Goal: Task Accomplishment & Management: Manage account settings

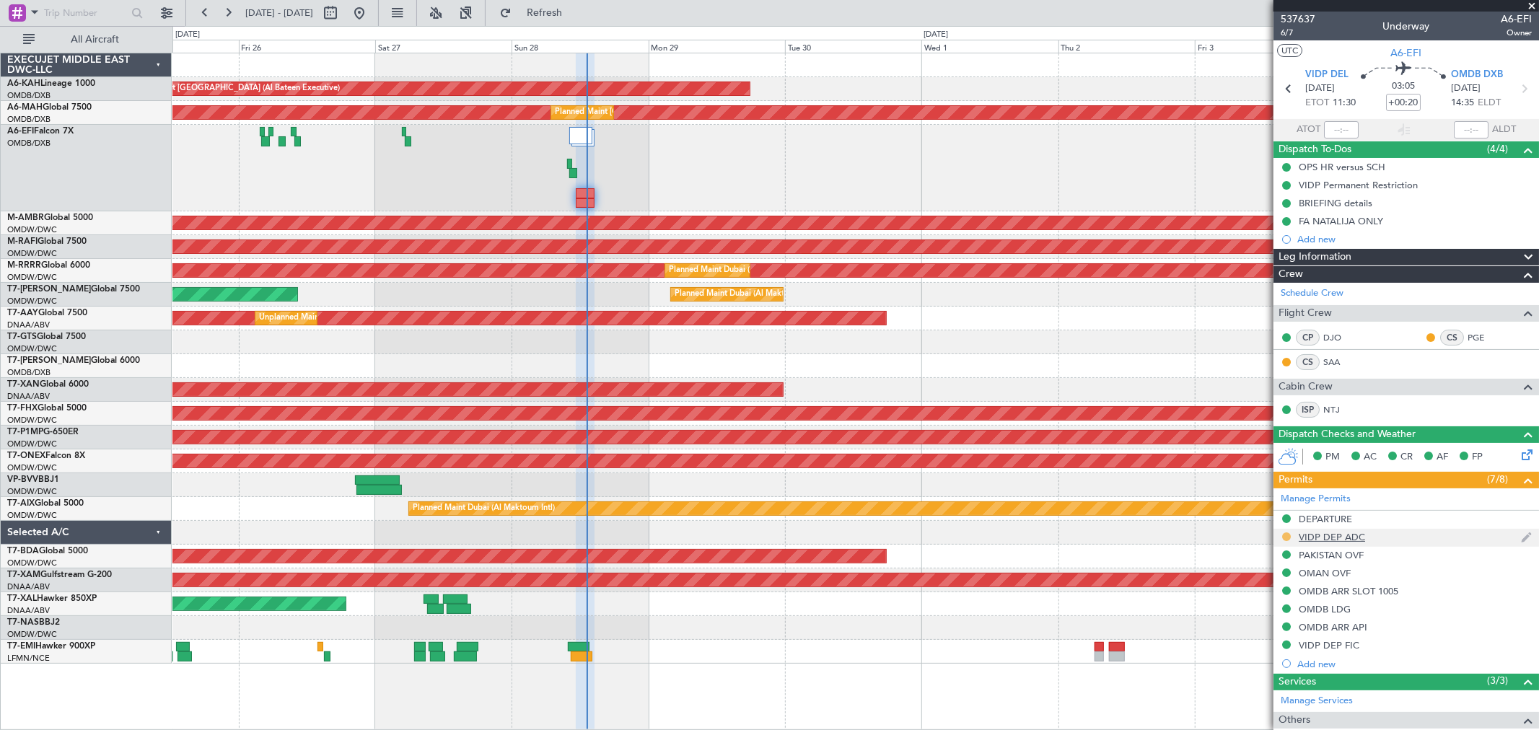
click at [1287, 536] on button at bounding box center [1286, 536] width 9 height 9
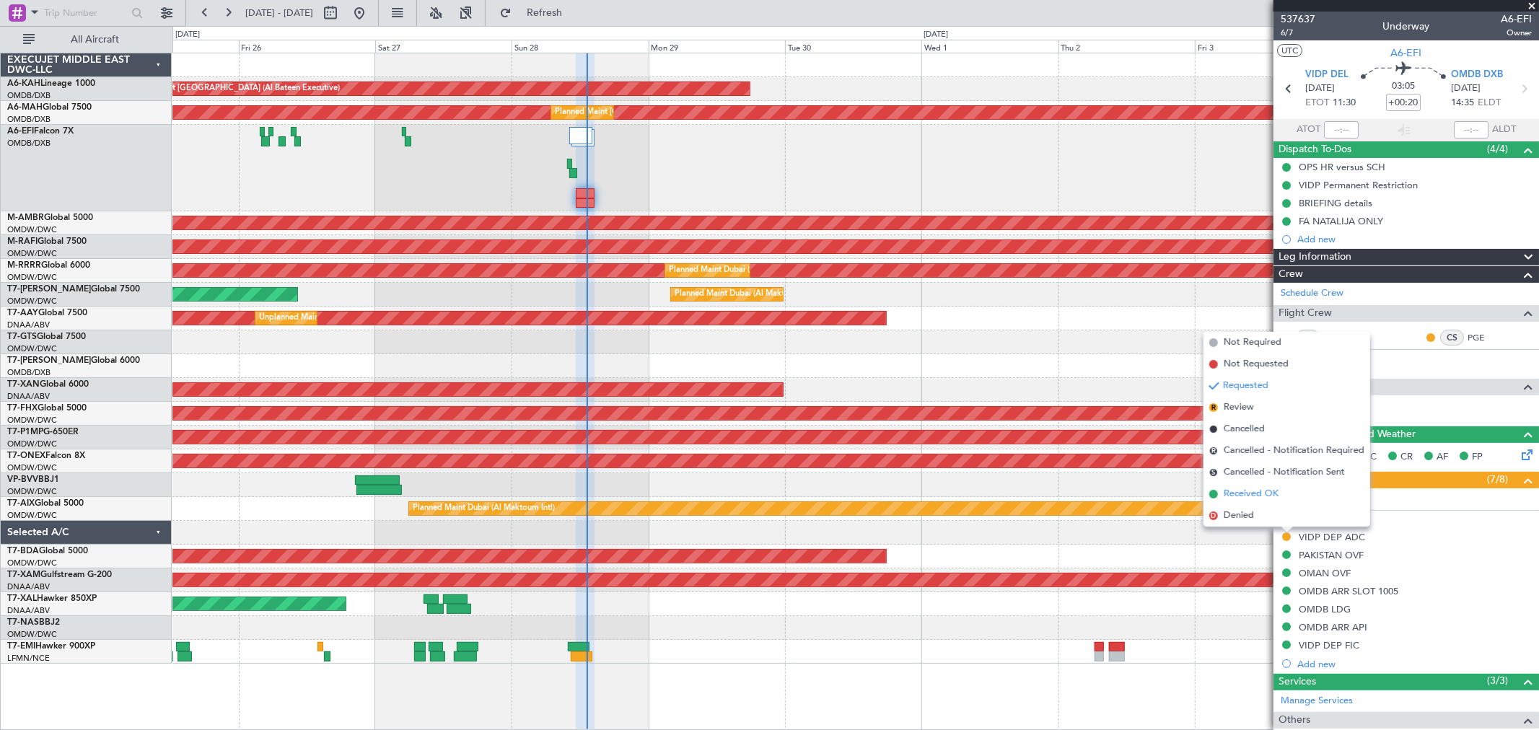
click at [1257, 485] on li "Received OK" at bounding box center [1286, 494] width 167 height 22
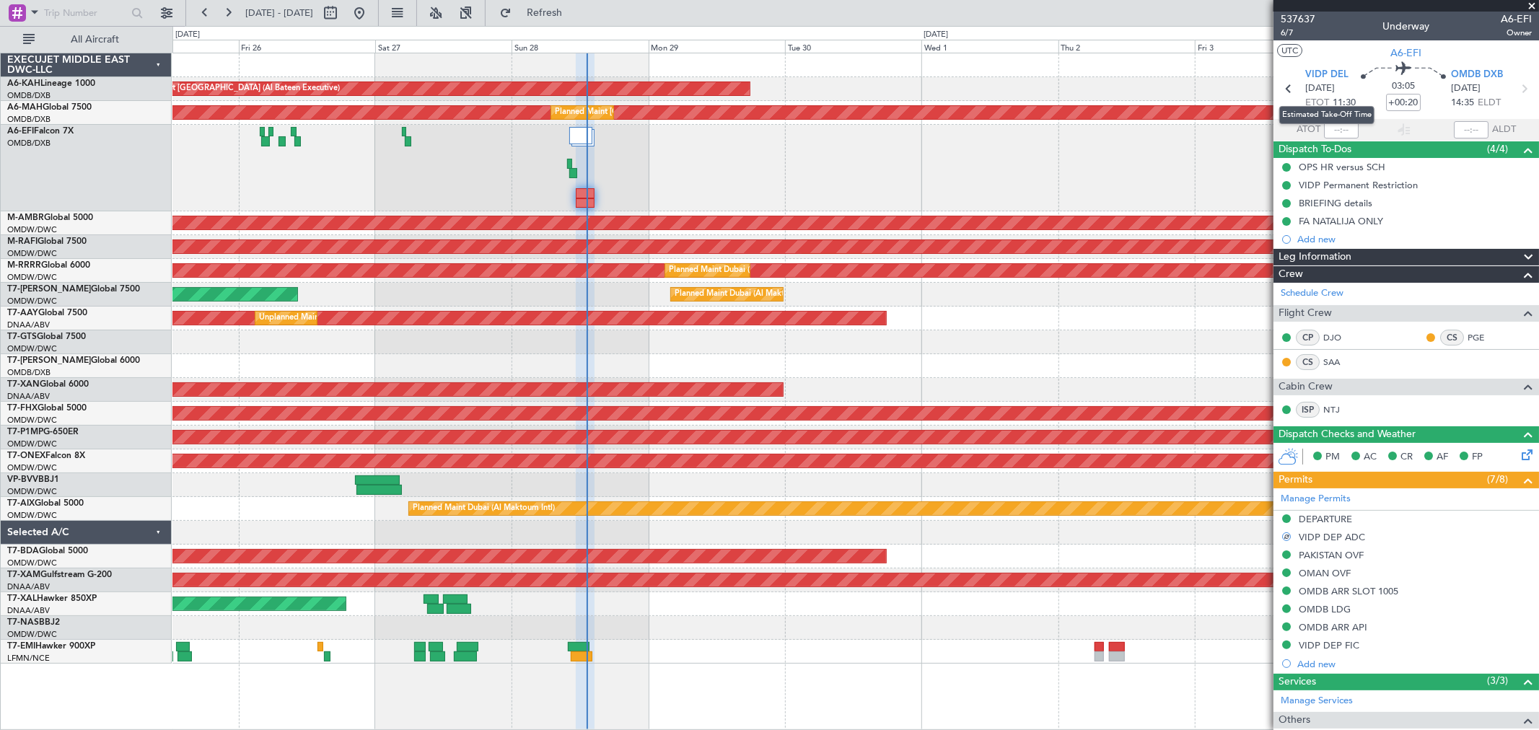
click at [1328, 125] on mat-tooltip-component "Estimated Take-Off Time" at bounding box center [1326, 115] width 115 height 38
click at [1339, 127] on input "text" at bounding box center [1341, 129] width 35 height 17
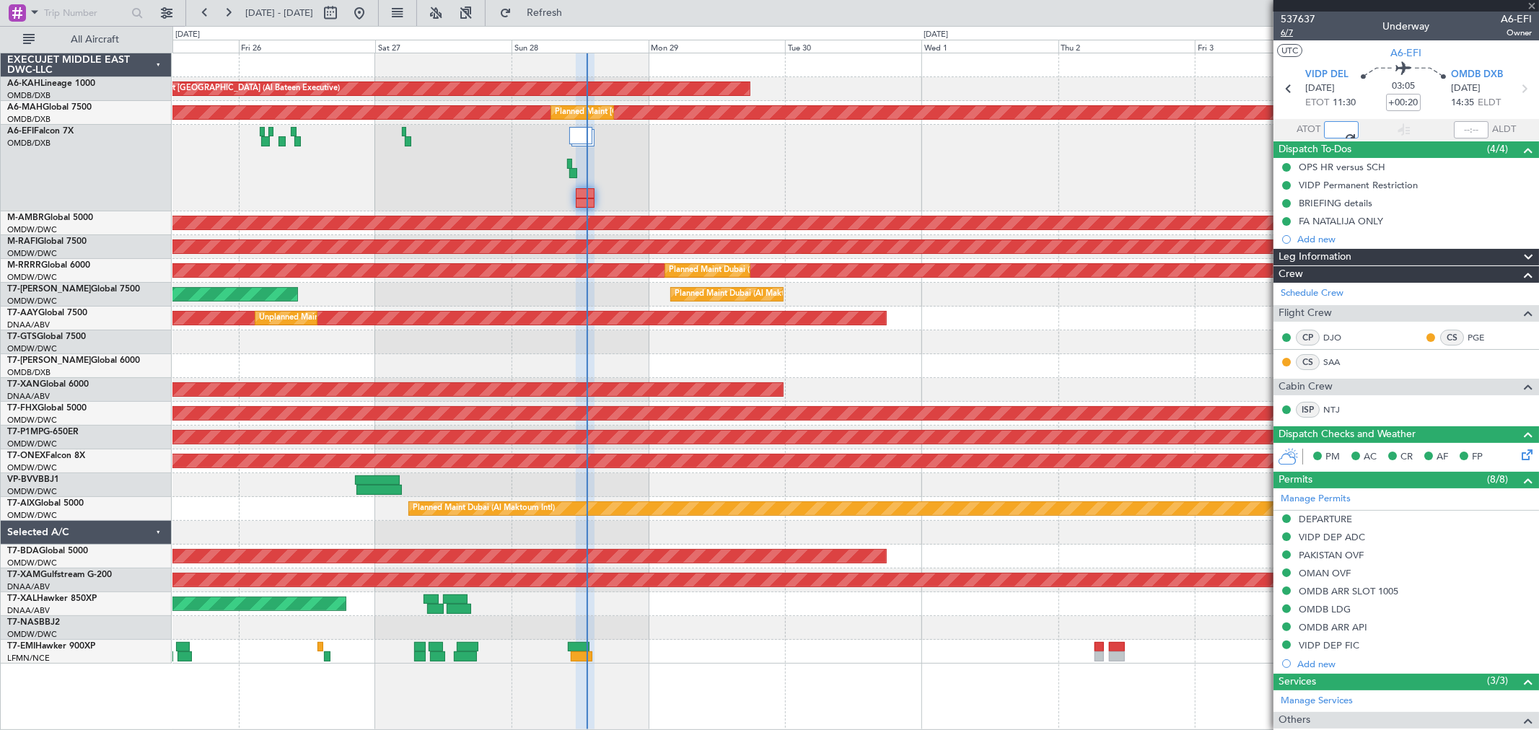
type input "13:13"
click at [1295, 33] on span "6/7" at bounding box center [1297, 33] width 35 height 12
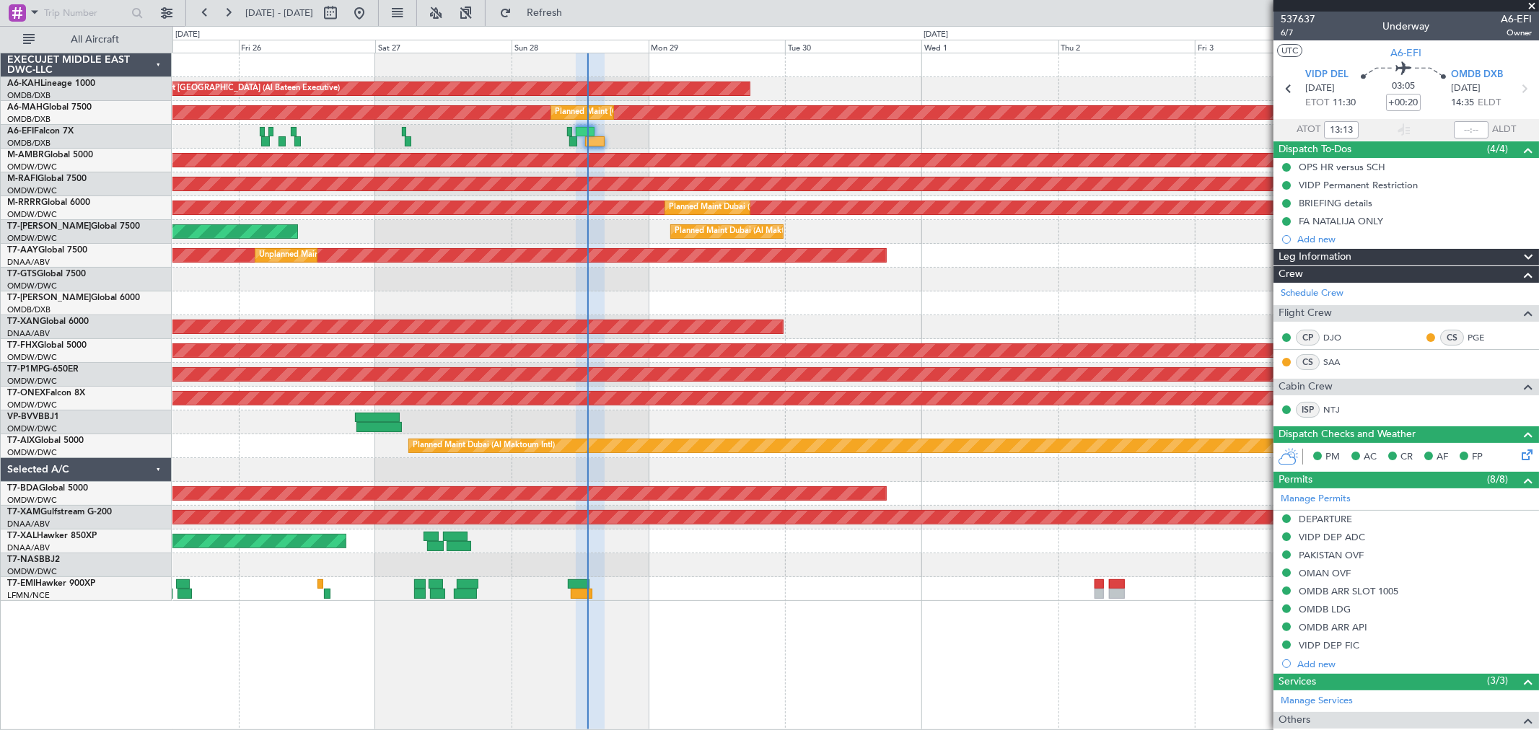
click at [1528, 6] on span at bounding box center [1531, 6] width 14 height 13
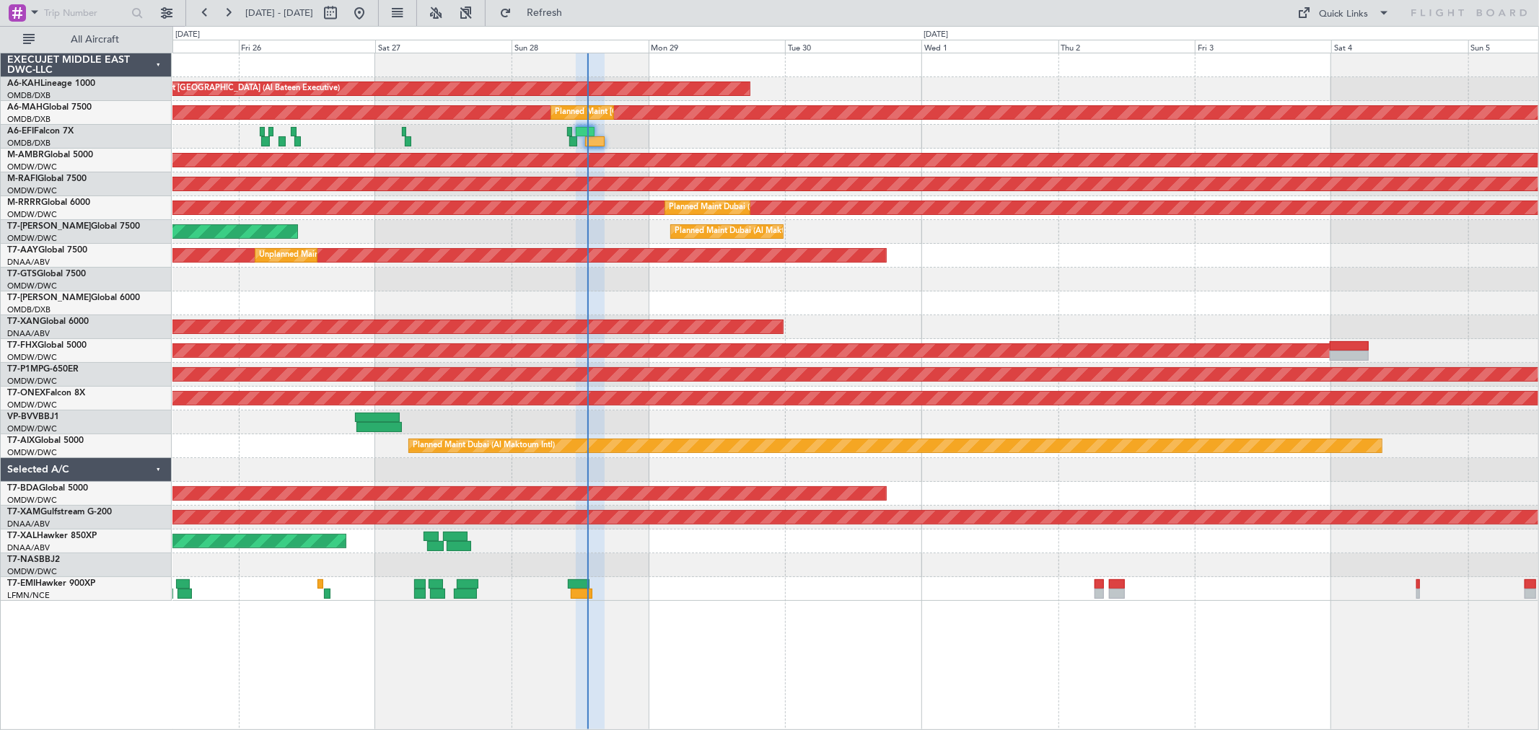
type input "0"
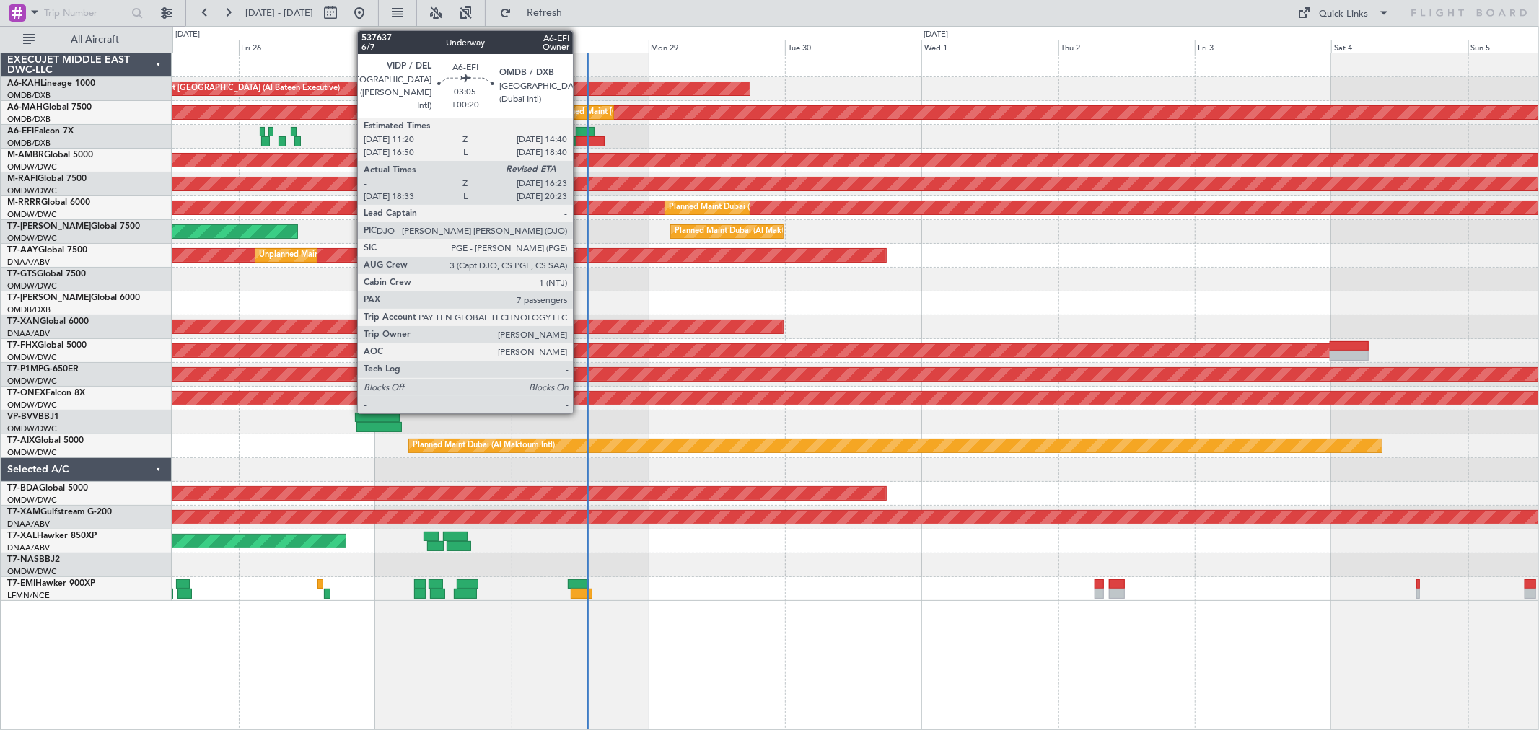
click at [580, 142] on div at bounding box center [590, 141] width 29 height 10
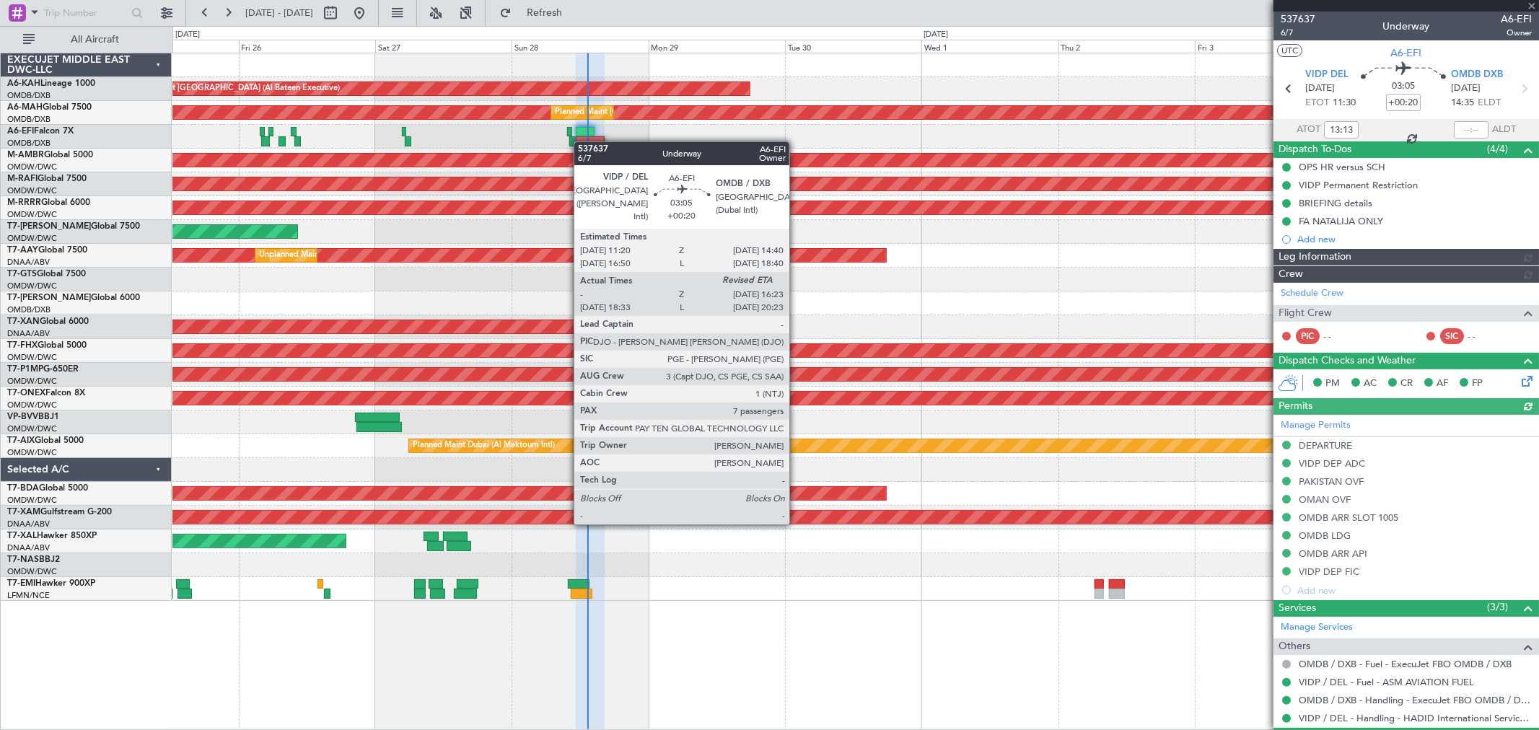
type input "[PERSON_NAME] (ANI)"
type input "7354"
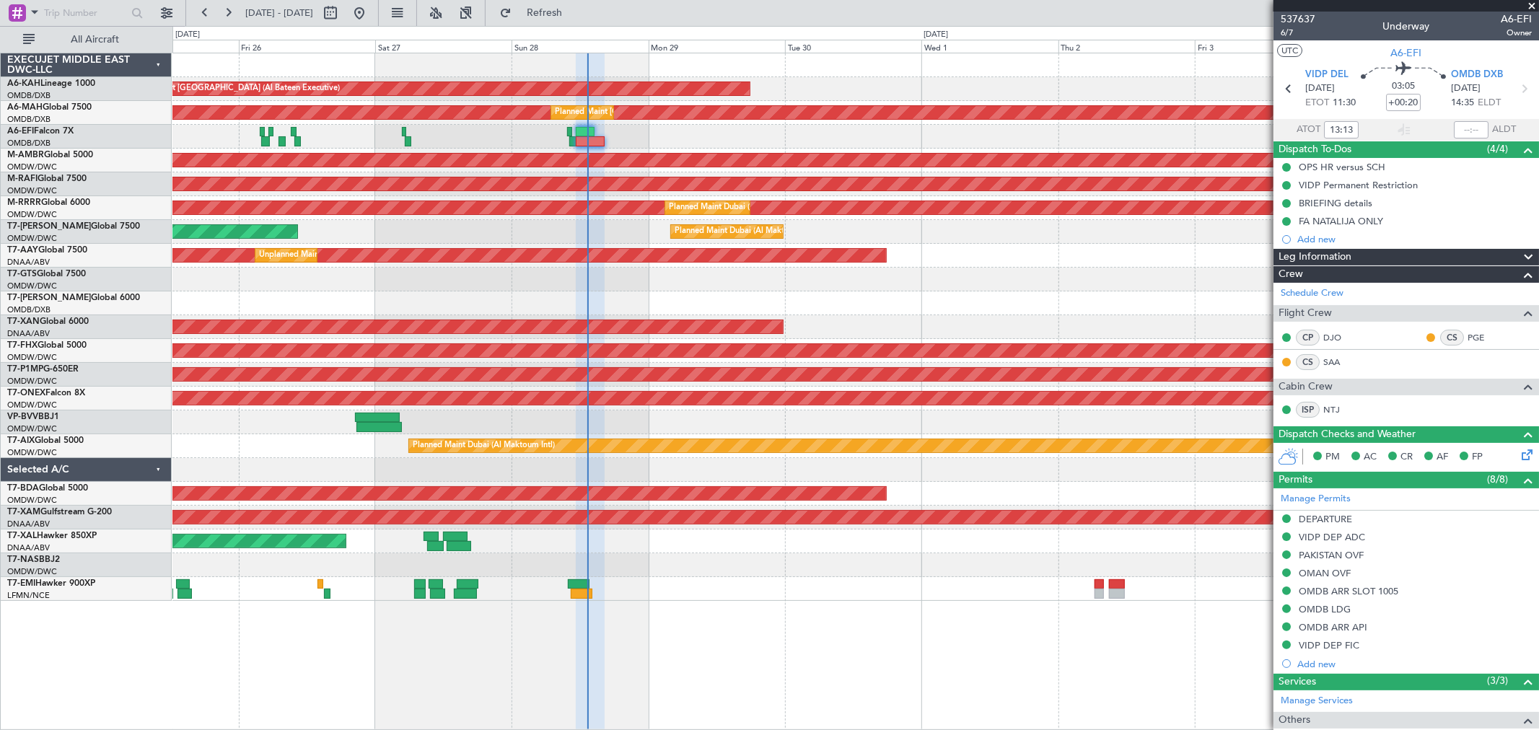
click at [1528, 2] on span at bounding box center [1531, 6] width 14 height 13
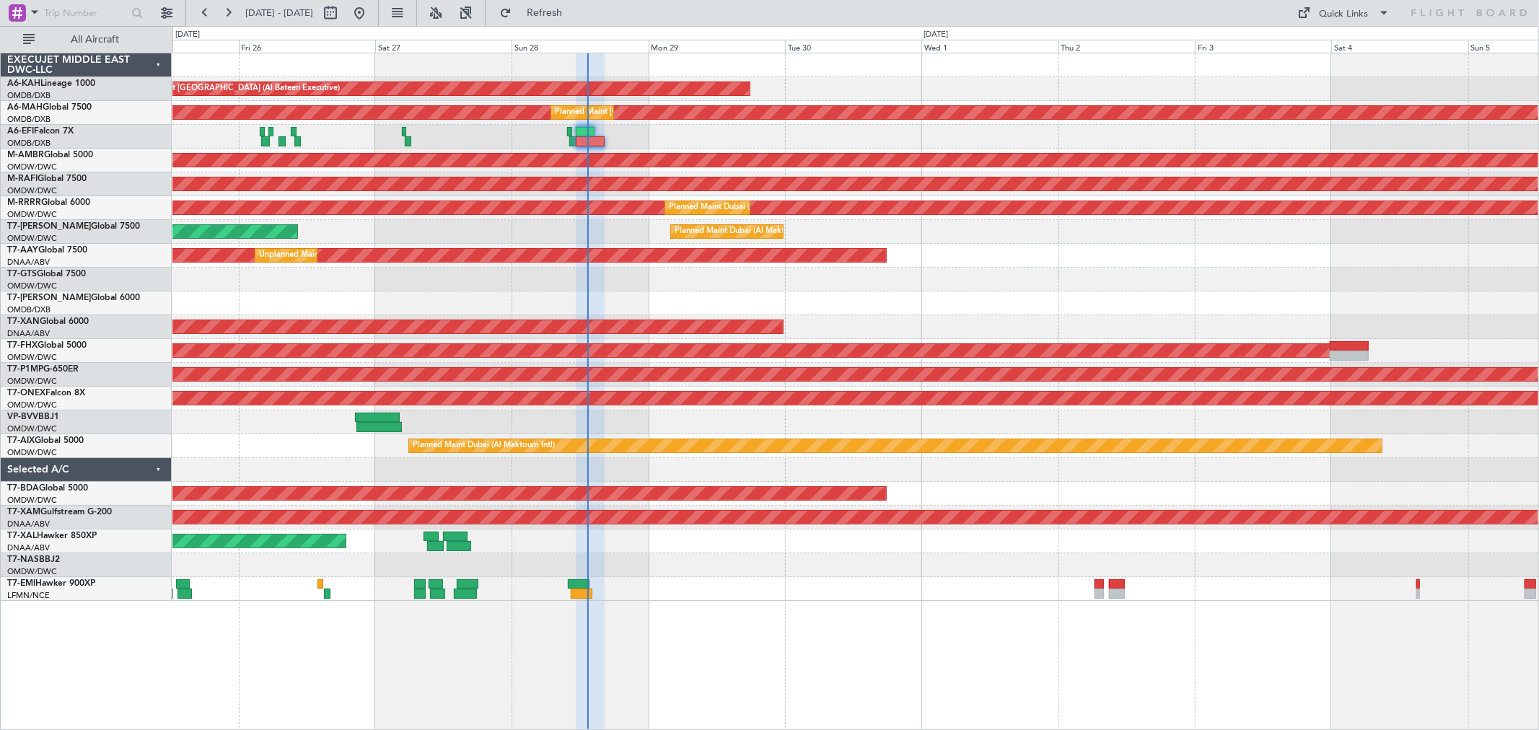
type input "0"
click at [643, 138] on div "AOG Maint [GEOGRAPHIC_DATA] (Dubai Intl)" at bounding box center [854, 137] width 1365 height 24
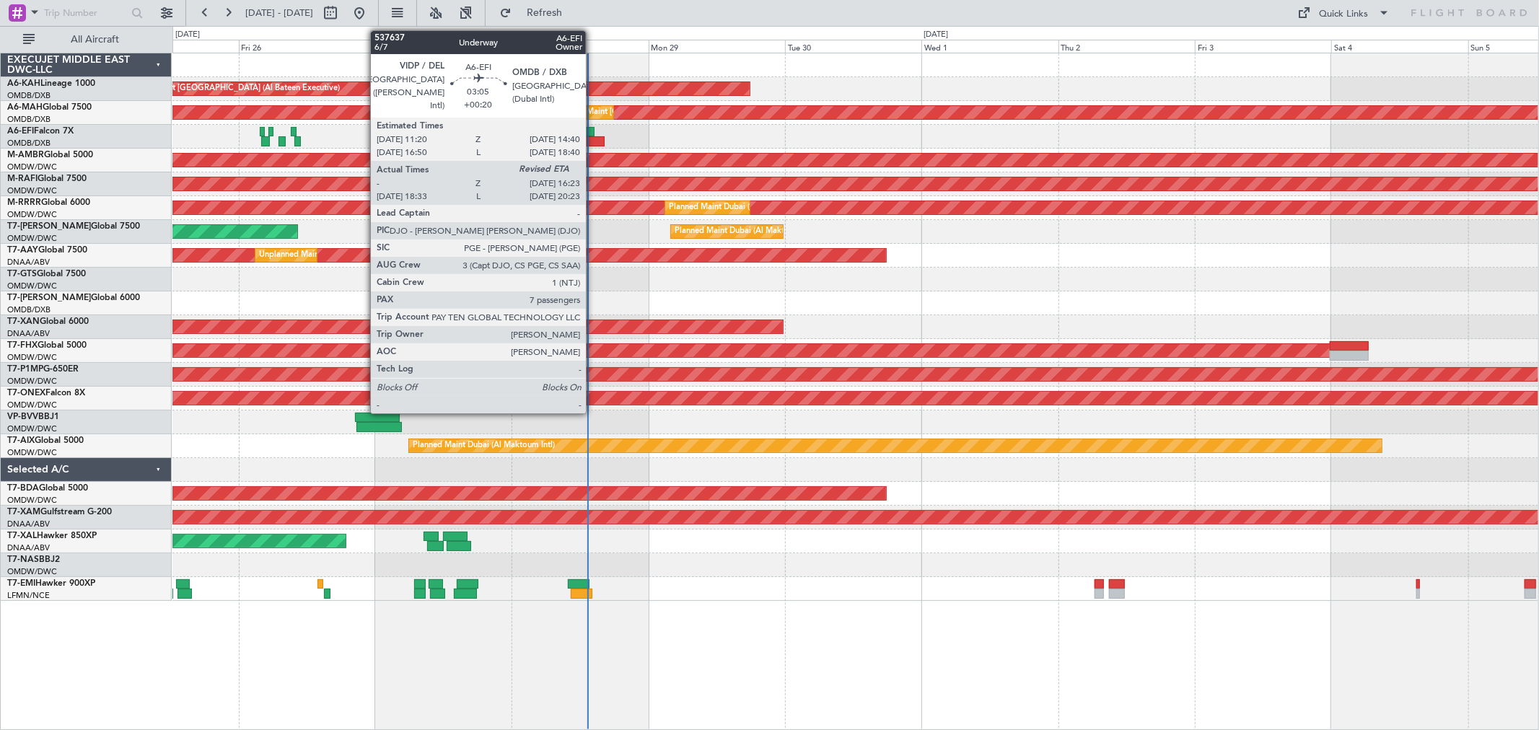
click at [593, 141] on div at bounding box center [590, 141] width 29 height 10
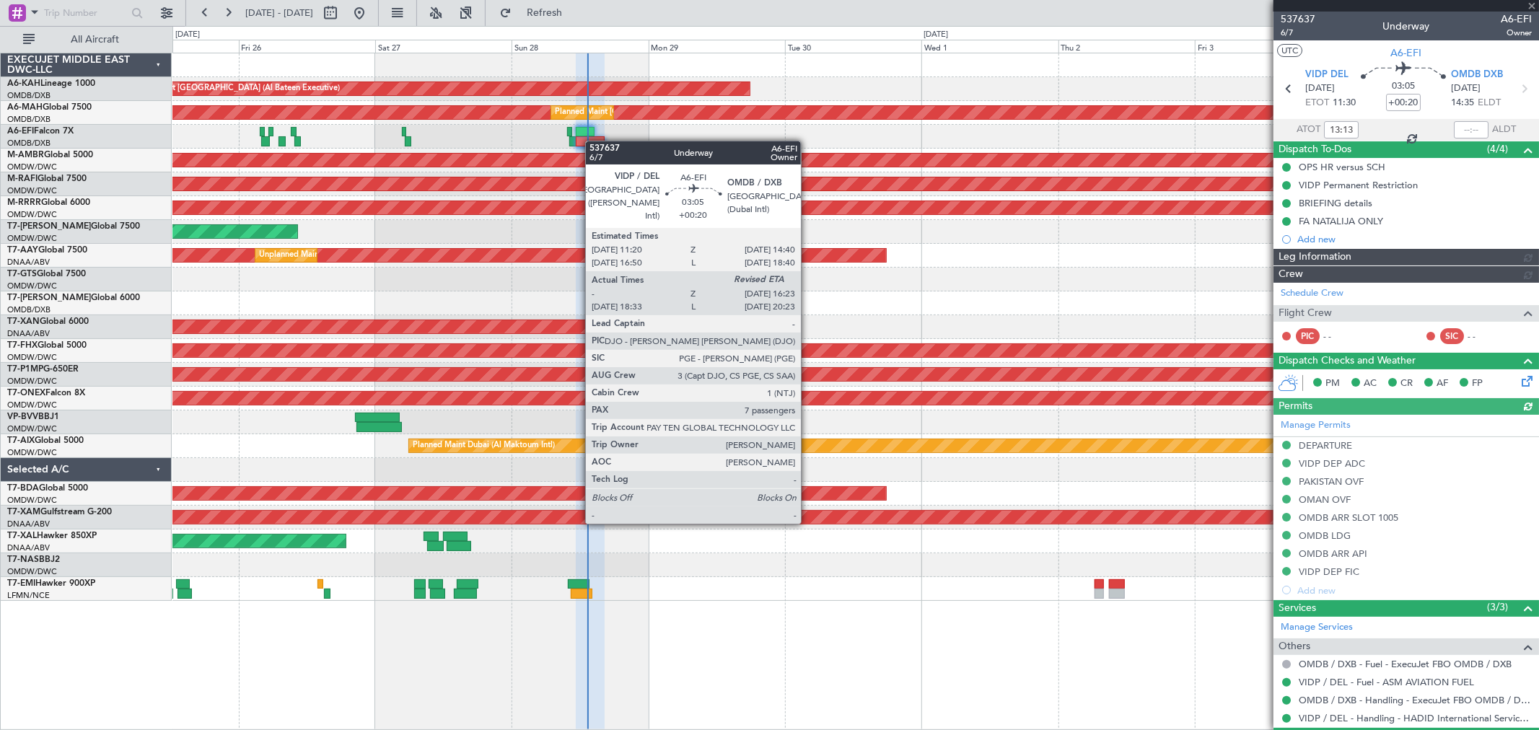
type input "[PERSON_NAME] (ANI)"
type input "7354"
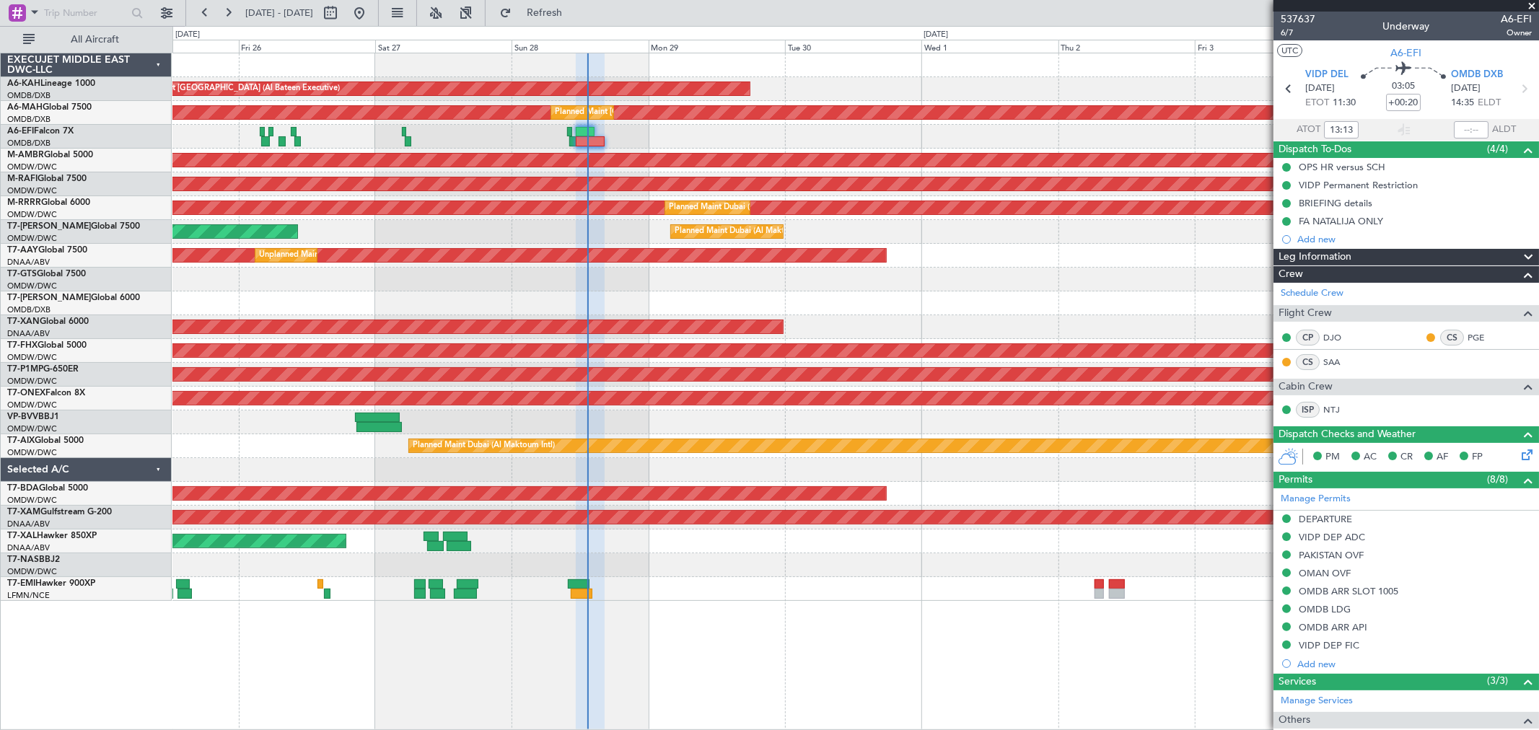
click at [1526, 2] on span at bounding box center [1531, 6] width 14 height 13
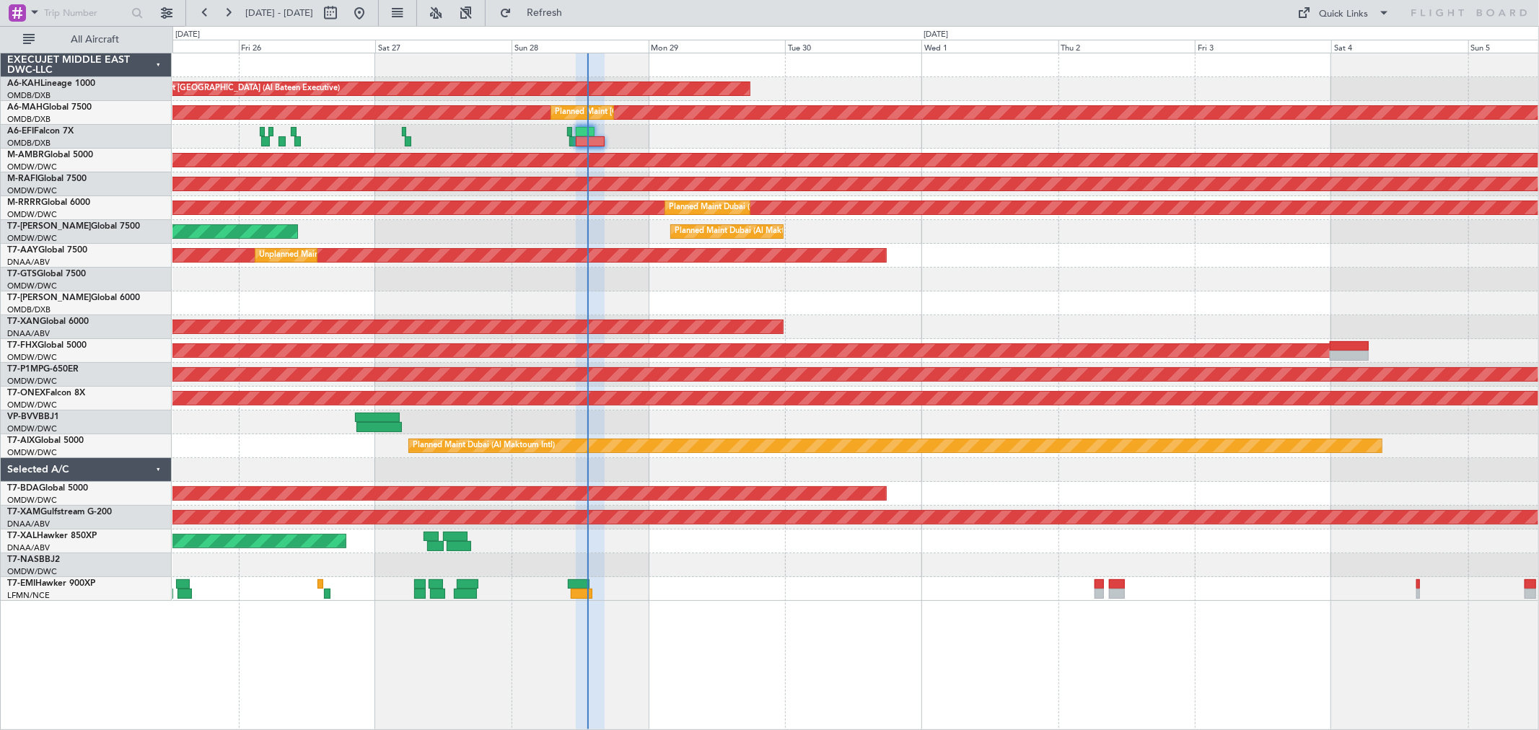
type input "0"
click at [1166, 268] on div at bounding box center [854, 280] width 1365 height 24
